Goal: Register for event/course

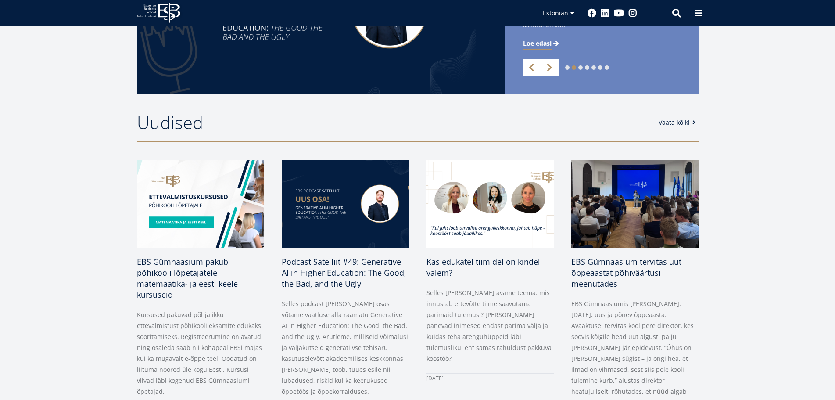
scroll to position [395, 0]
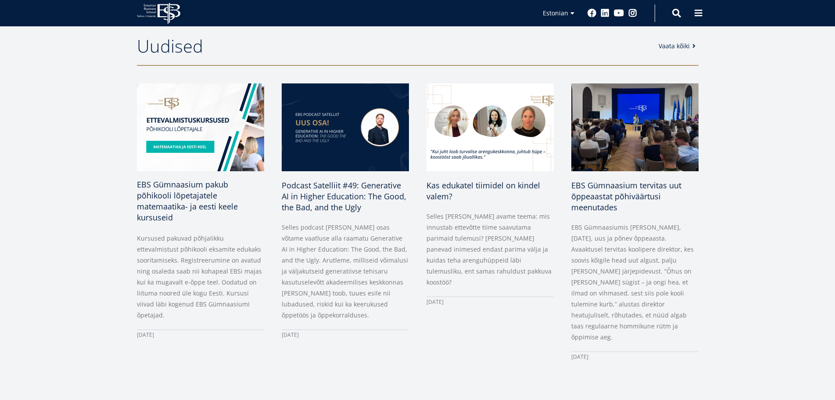
click at [171, 143] on img at bounding box center [200, 127] width 134 height 92
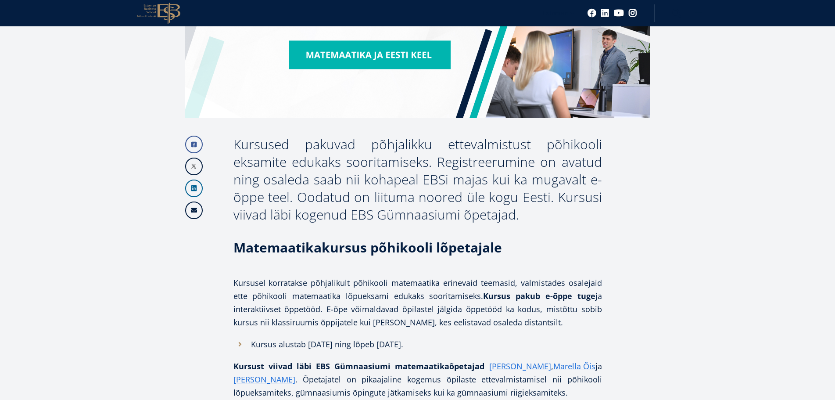
scroll to position [439, 0]
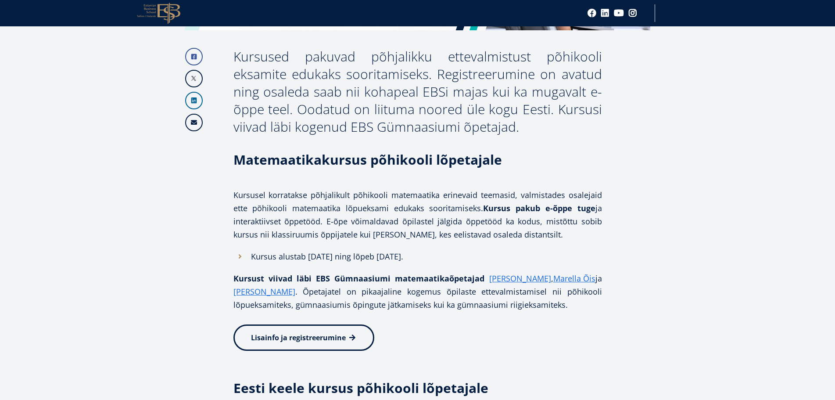
drag, startPoint x: 250, startPoint y: 256, endPoint x: 450, endPoint y: 260, distance: 199.6
click at [450, 260] on li "Kursus alustab [DATE] ning lõpeb [DATE]." at bounding box center [417, 256] width 368 height 13
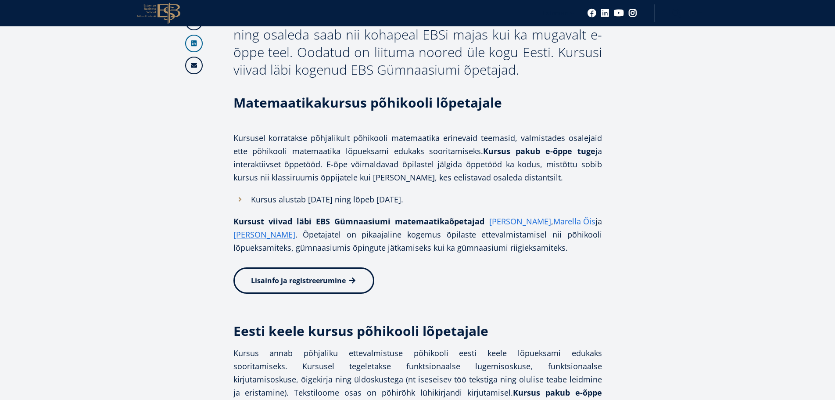
scroll to position [482, 0]
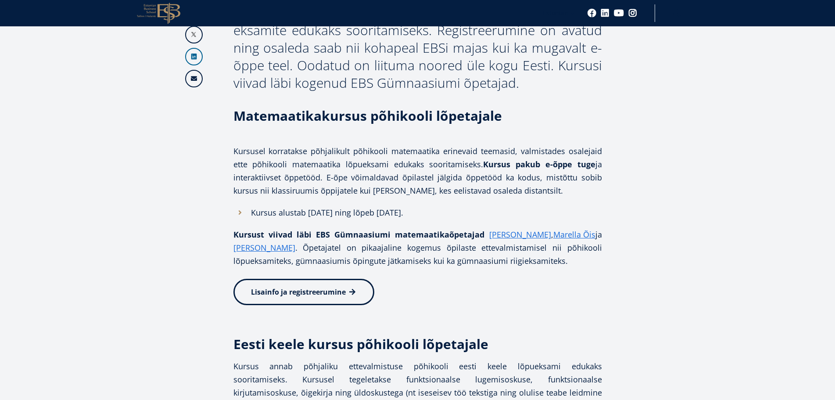
click at [296, 291] on span "Lisainfo ja registreerumine" at bounding box center [298, 292] width 95 height 10
